Goal: Task Accomplishment & Management: Manage account settings

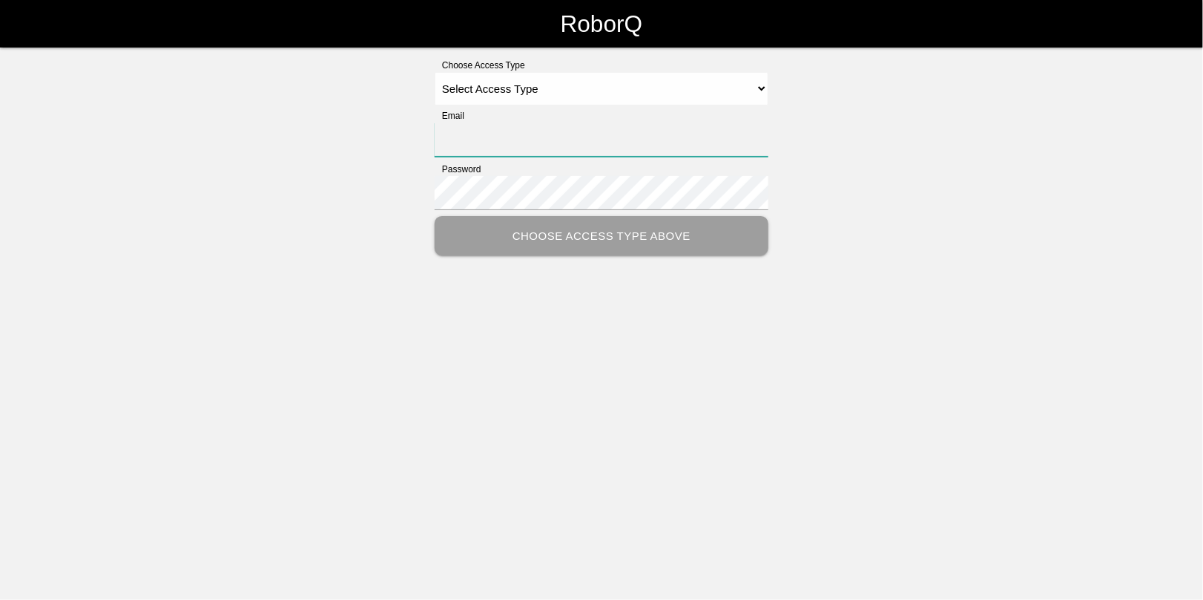
type input "[EMAIL_ADDRESS][DOMAIN_NAME]"
click at [466, 88] on select "Select Access Type Admin Customer Supervisor Worker" at bounding box center [602, 88] width 334 height 33
select select "Admin"
click at [435, 72] on select "Select Access Type Admin Customer Supervisor Worker" at bounding box center [602, 88] width 334 height 33
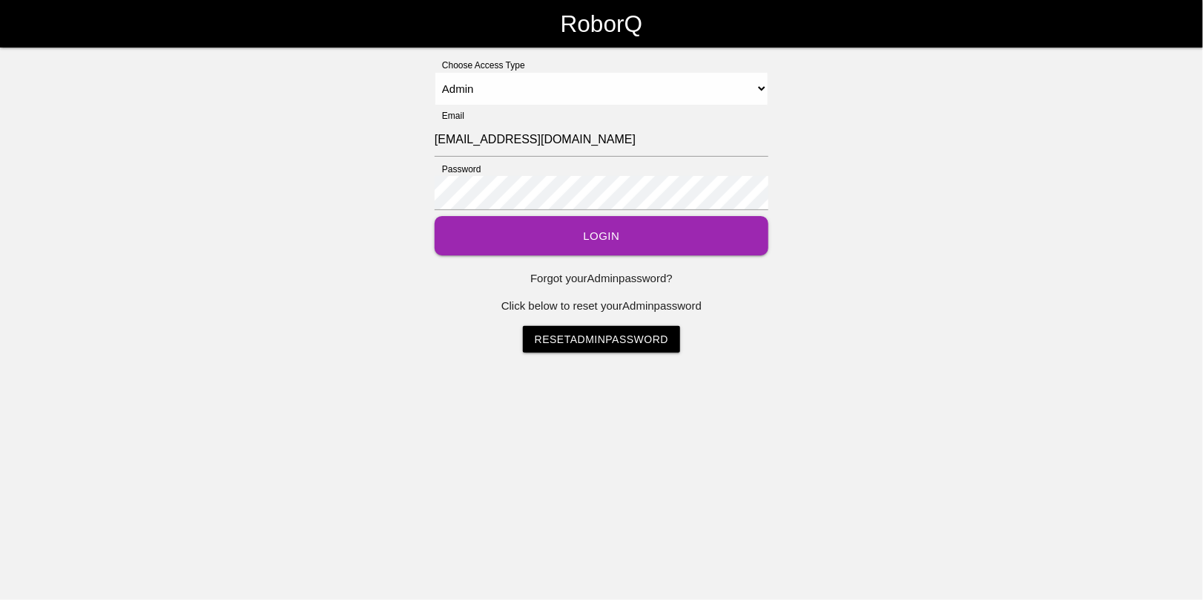
click at [596, 246] on button "Login" at bounding box center [602, 235] width 334 height 39
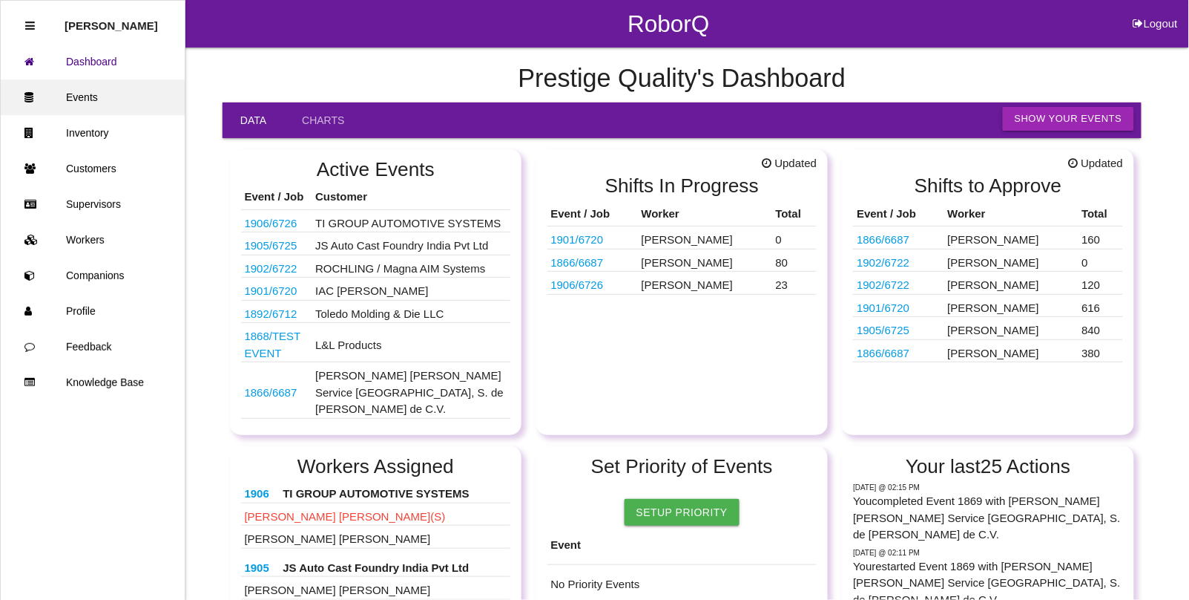
click at [85, 95] on link "Events" at bounding box center [93, 97] width 184 height 36
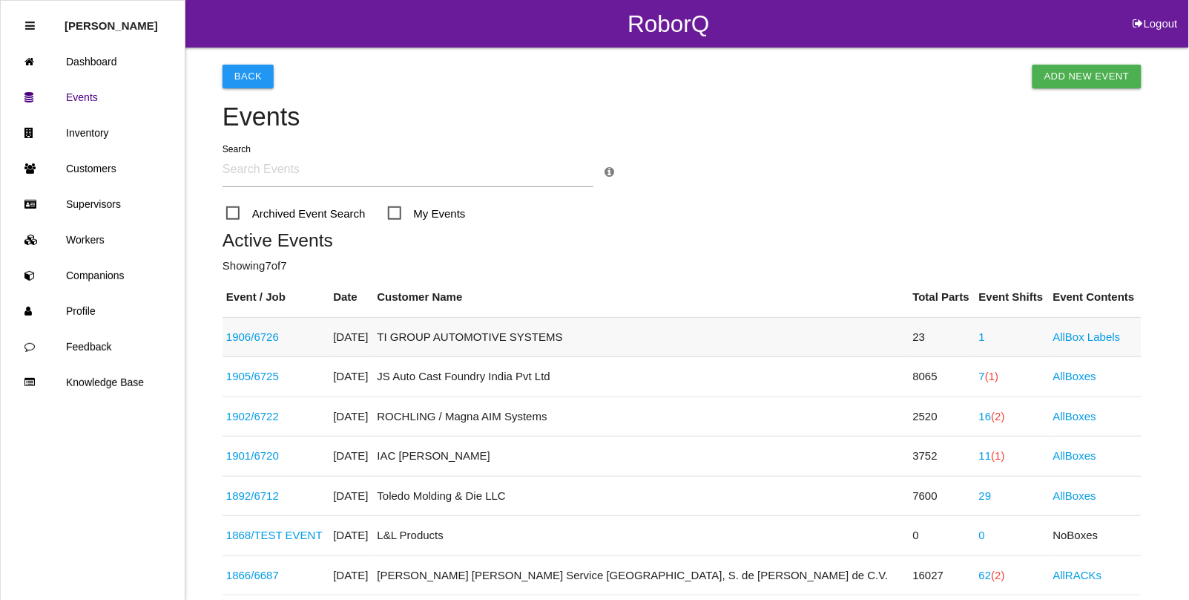
click at [976, 335] on td "1" at bounding box center [1013, 337] width 74 height 40
click at [979, 335] on link "1" at bounding box center [982, 336] width 6 height 13
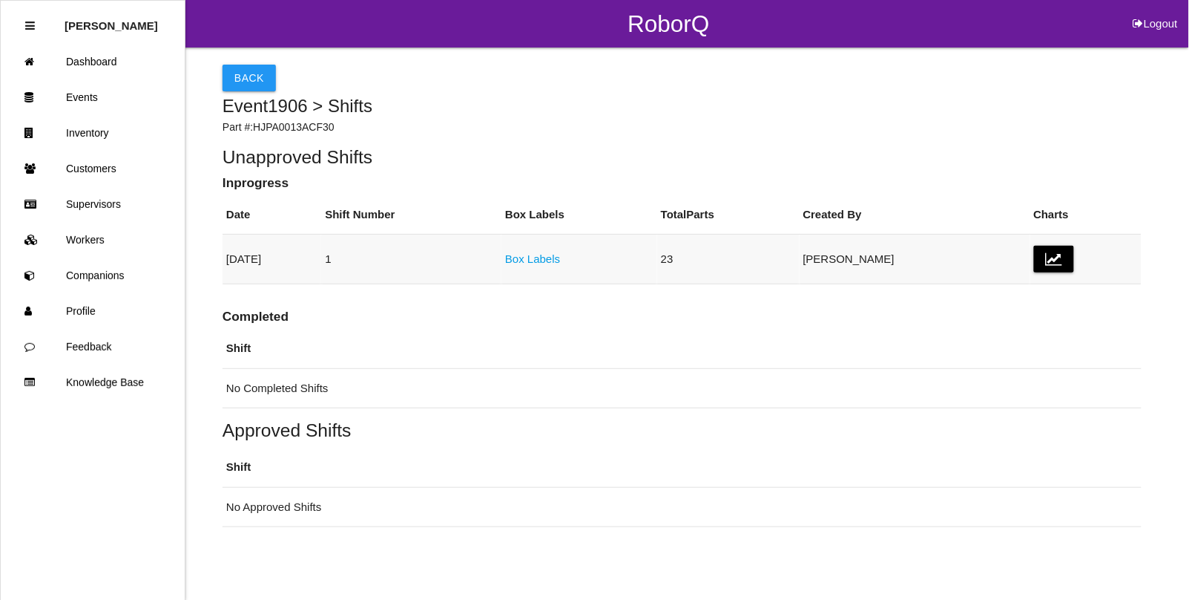
click at [560, 260] on link "Box Labels" at bounding box center [532, 258] width 55 height 13
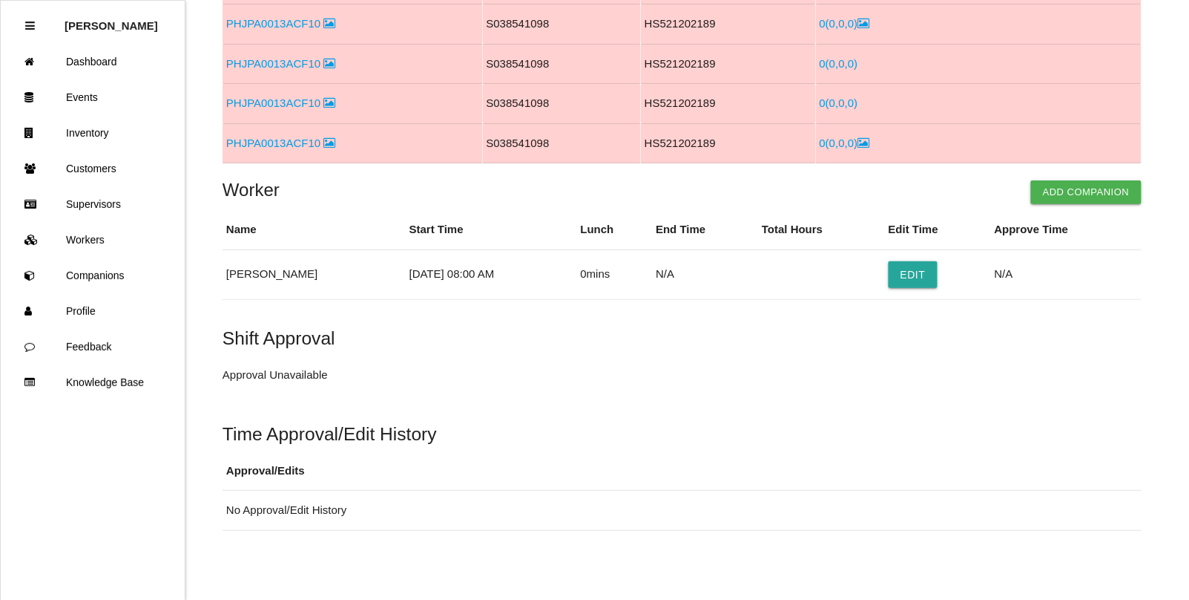
scroll to position [577, 0]
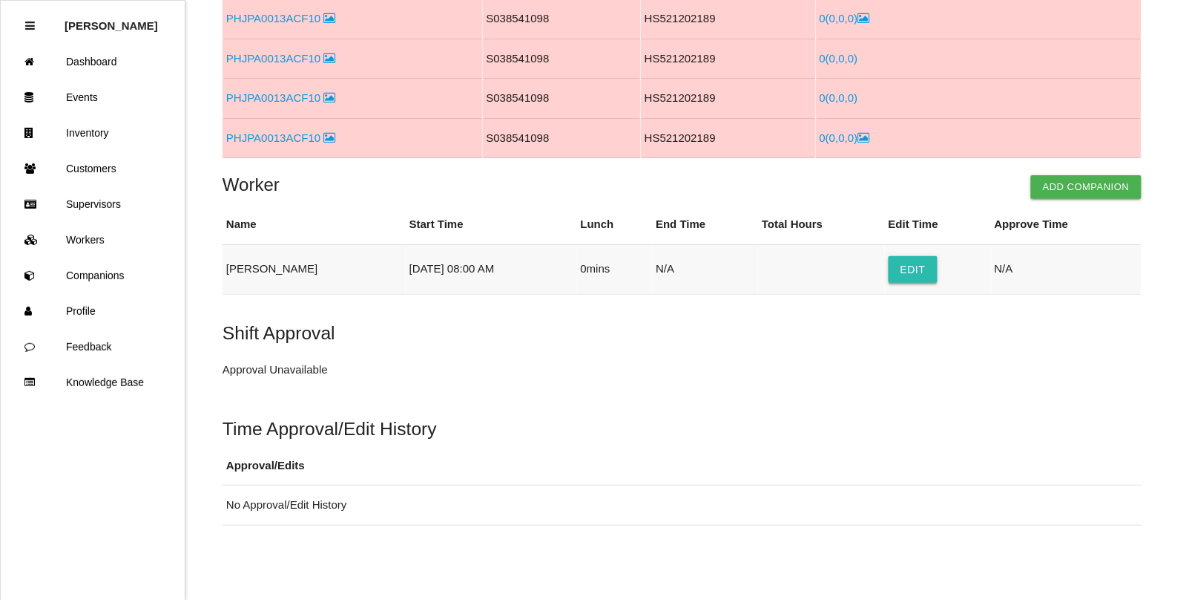
click at [896, 269] on button "Edit" at bounding box center [913, 269] width 49 height 27
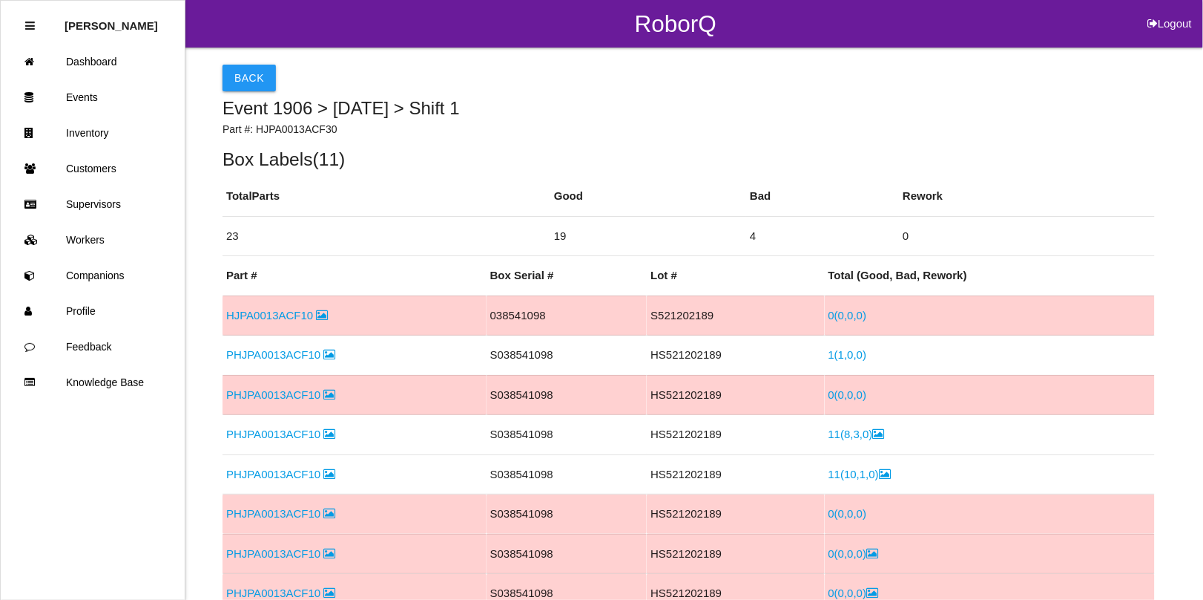
select select "8"
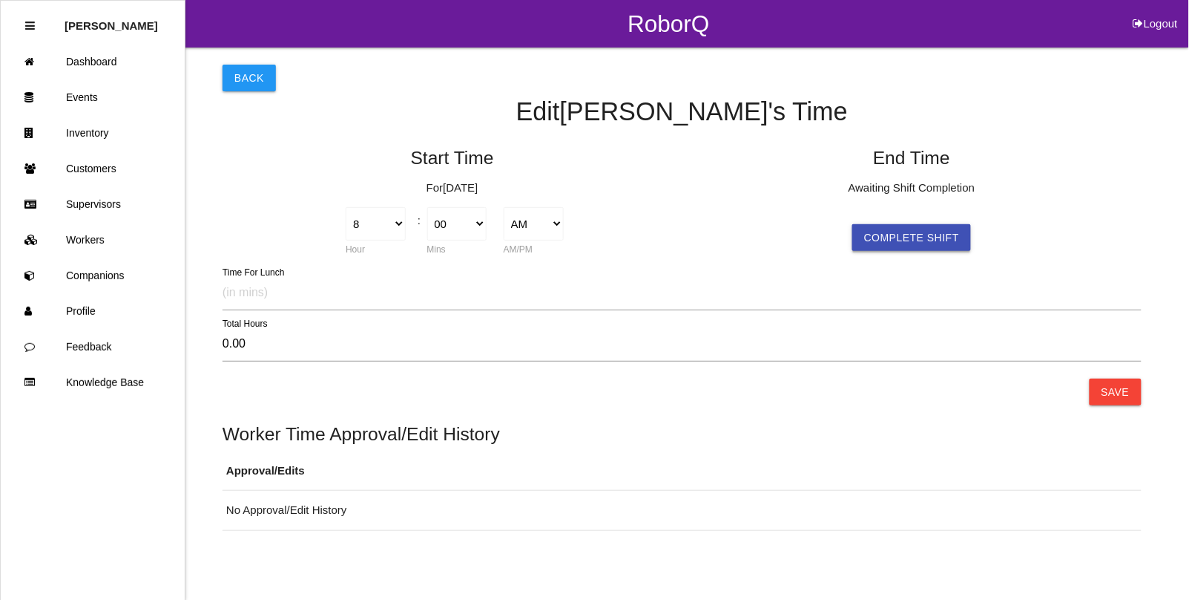
click at [924, 230] on button "Complete Shift" at bounding box center [912, 237] width 119 height 27
click at [864, 223] on select "1 2 3 4 5 6 7 8 9 10 11 12" at bounding box center [836, 223] width 60 height 33
select select "2"
click at [806, 207] on select "1 2 3 4 5 6 7 8 9 10 11 12" at bounding box center [836, 223] width 60 height 33
type input "-6.00"
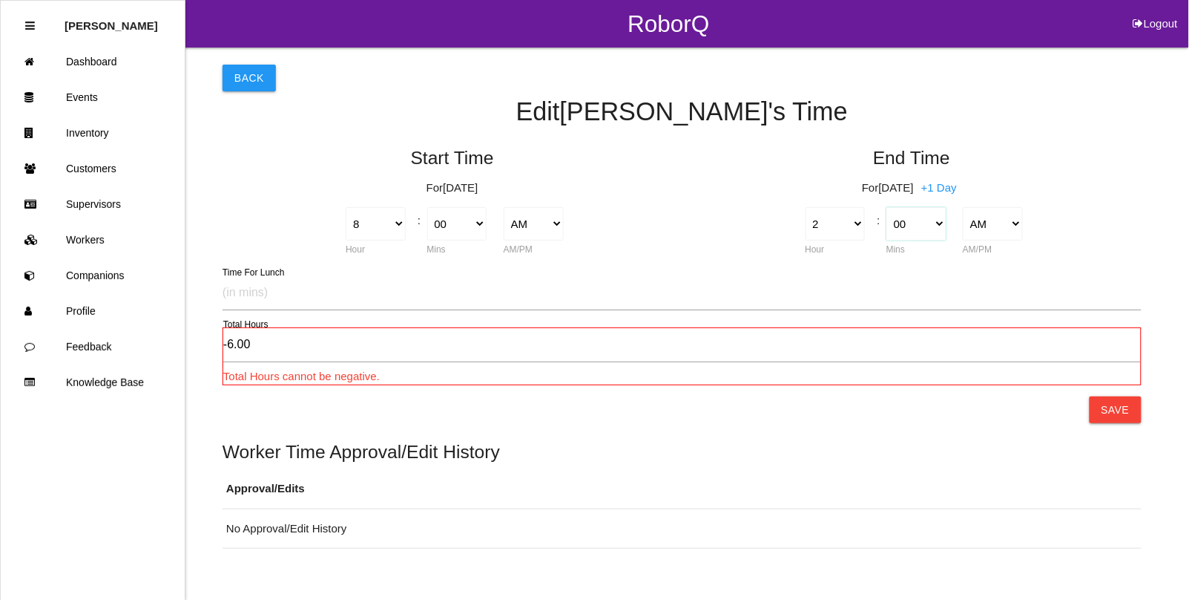
click at [933, 226] on select "00 01 02 03 04 05 06 07 08 09 10 11 12 13 14 15 16 17 18 19 20 21 22 23 24 25 2…" at bounding box center [917, 223] width 60 height 33
select select "30"
click at [887, 207] on select "00 01 02 03 04 05 06 07 08 09 10 11 12 13 14 15 16 17 18 19 20 21 22 23 24 25 2…" at bounding box center [917, 223] width 60 height 33
type input "-5.50"
drag, startPoint x: 1010, startPoint y: 220, endPoint x: 1015, endPoint y: 237, distance: 17.8
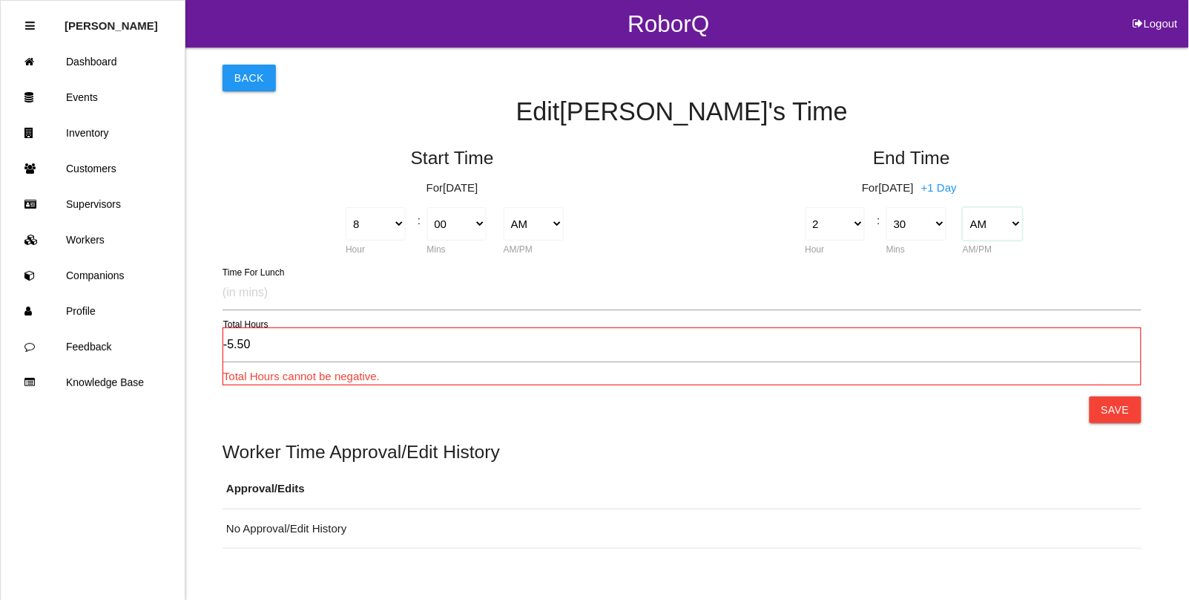
click at [1011, 220] on select "AM PM" at bounding box center [993, 223] width 60 height 33
select select "2"
click at [963, 207] on select "AM PM" at bounding box center [993, 223] width 60 height 33
type input "6.50"
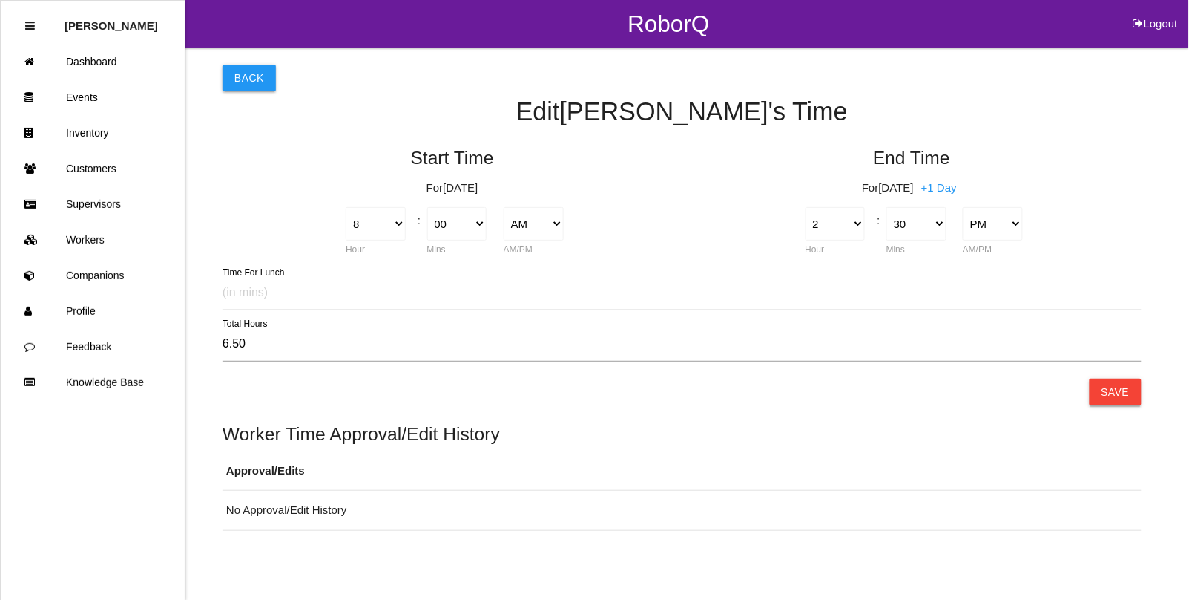
click at [1110, 388] on button "Save" at bounding box center [1116, 391] width 52 height 27
